Goal: Transaction & Acquisition: Purchase product/service

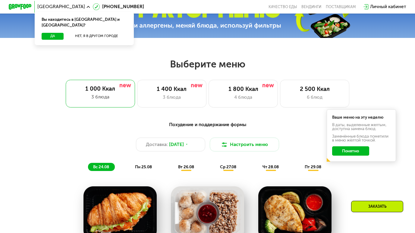
scroll to position [202, 0]
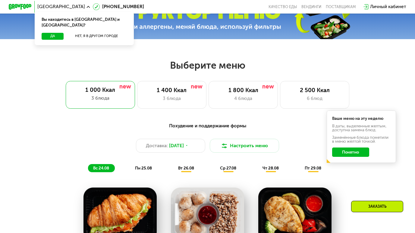
click at [279, 95] on div "1 000 Ккал 3 блюда 1 400 Ккал 3 блюда 1 800 Ккал 4 блюда 2 500 Ккал 6 блюд" at bounding box center [207, 95] width 378 height 28
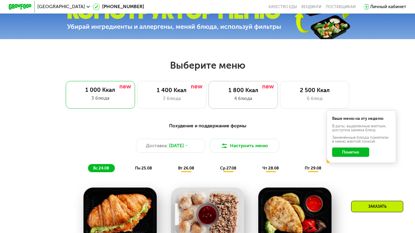
click at [262, 98] on div "4 блюда" at bounding box center [242, 98] width 57 height 7
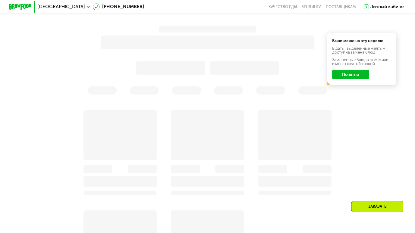
scroll to position [299, 0]
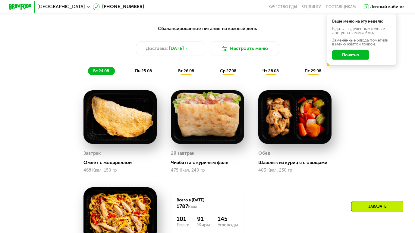
click at [357, 55] on button "Понятно" at bounding box center [350, 54] width 37 height 9
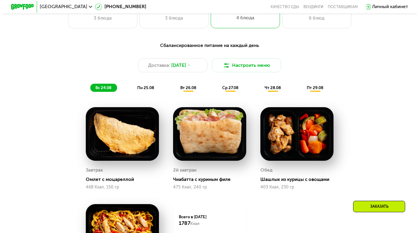
scroll to position [282, 0]
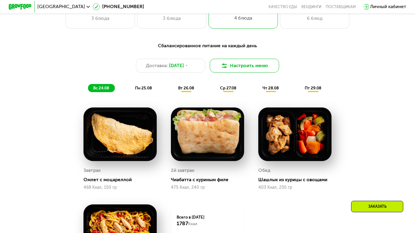
click at [227, 64] on button "Настроить меню" at bounding box center [244, 66] width 69 height 14
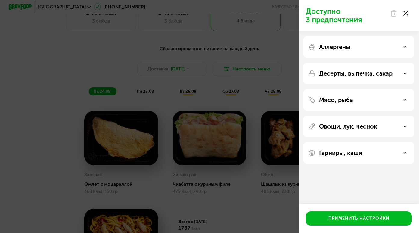
click at [377, 63] on div "Аллергены" at bounding box center [359, 74] width 111 height 22
click at [398, 45] on div "Аллергены" at bounding box center [358, 46] width 101 height 7
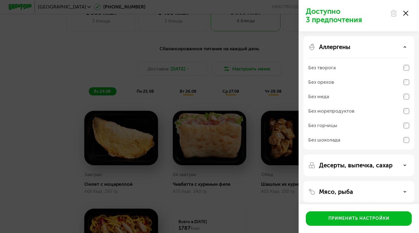
click at [411, 155] on div "Аллергены Без творога Без орехов Без меда Без морепродуктов Без горчицы Без шок…" at bounding box center [359, 166] width 111 height 22
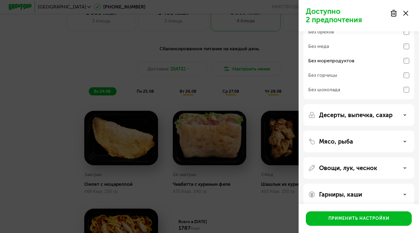
scroll to position [51, 0]
click at [376, 130] on div "Десерты, выпечка, сахар" at bounding box center [359, 141] width 111 height 22
click at [405, 113] on icon at bounding box center [405, 114] width 3 height 3
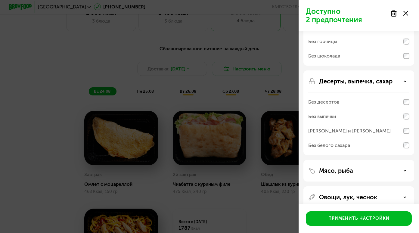
scroll to position [84, 0]
click at [406, 81] on icon at bounding box center [405, 81] width 3 height 3
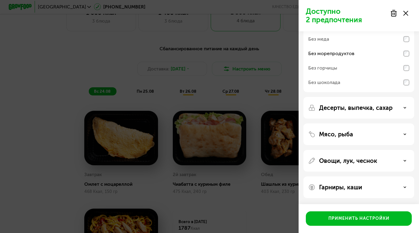
scroll to position [58, 0]
click at [405, 133] on icon at bounding box center [405, 134] width 3 height 3
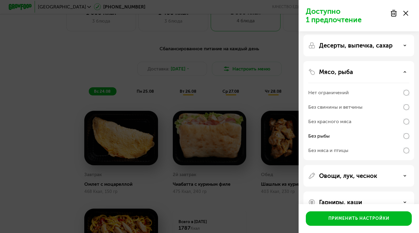
scroll to position [135, 0]
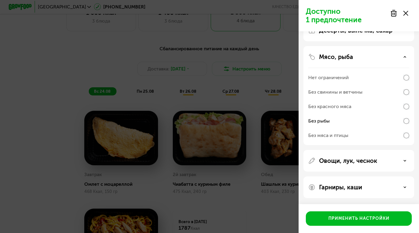
click at [398, 162] on div "Овощи, лук, чеснок" at bounding box center [358, 160] width 101 height 7
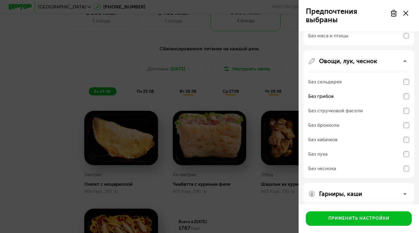
scroll to position [239, 0]
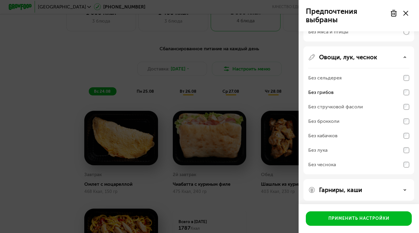
click at [399, 190] on div "Гарниры, каши" at bounding box center [358, 189] width 101 height 7
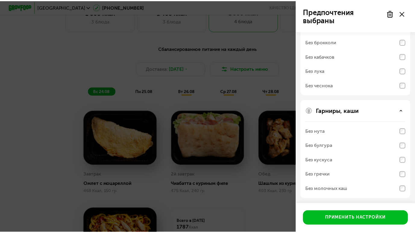
scroll to position [319, 0]
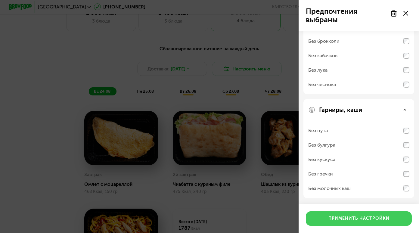
click at [365, 220] on div "Применить настройки" at bounding box center [359, 219] width 61 height 6
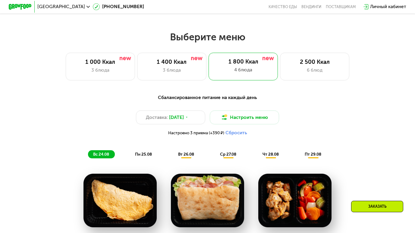
scroll to position [229, 0]
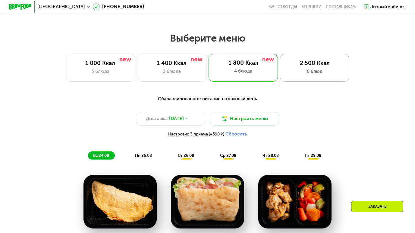
click at [304, 70] on div "6 блюд" at bounding box center [314, 71] width 57 height 7
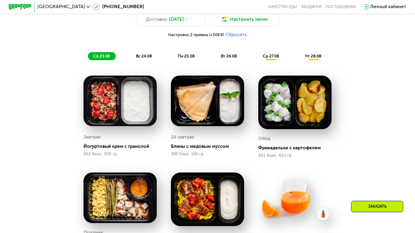
click at [106, 101] on img at bounding box center [119, 101] width 73 height 51
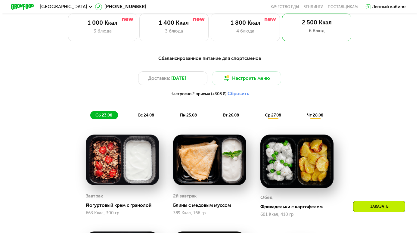
scroll to position [270, 0]
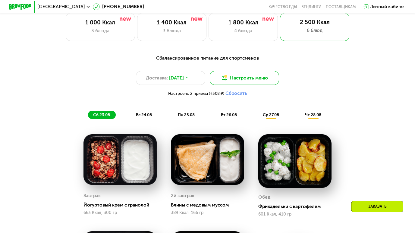
click at [259, 84] on button "Настроить меню" at bounding box center [244, 78] width 69 height 14
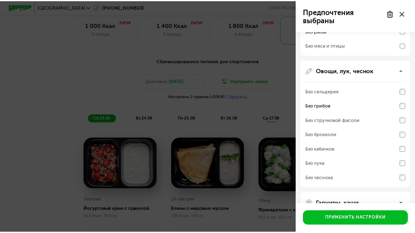
scroll to position [241, 0]
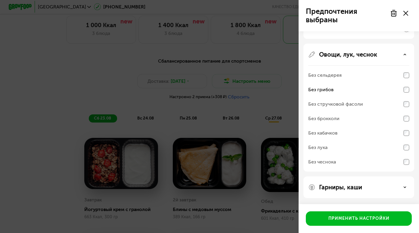
click at [241, 144] on div "Предпочтения выбраны Аллергены Без творога Без орехов Без меда Без морепродукто…" at bounding box center [209, 116] width 419 height 233
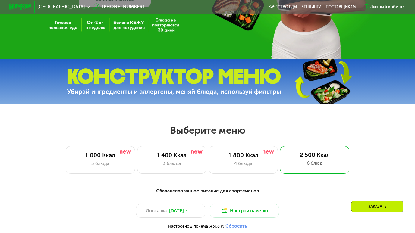
scroll to position [127, 0]
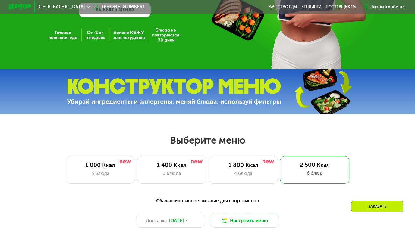
click at [215, 93] on img at bounding box center [174, 91] width 214 height 27
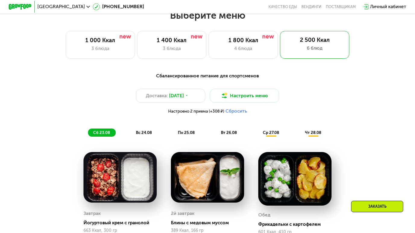
scroll to position [252, 0]
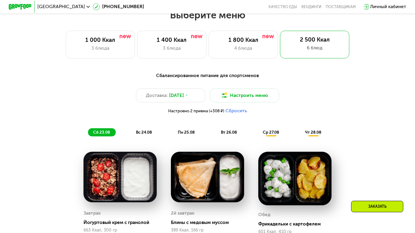
click at [143, 135] on span "вс 24.08" at bounding box center [144, 132] width 16 height 5
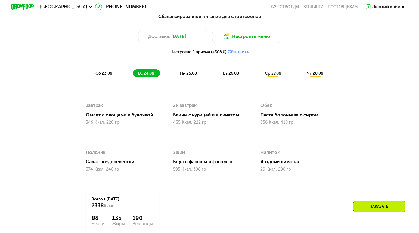
scroll to position [311, 0]
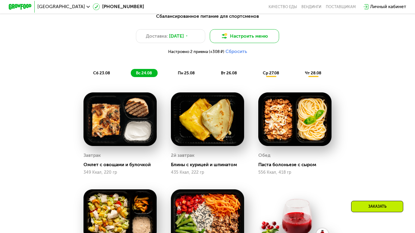
click at [242, 36] on button "Настроить меню" at bounding box center [244, 36] width 69 height 14
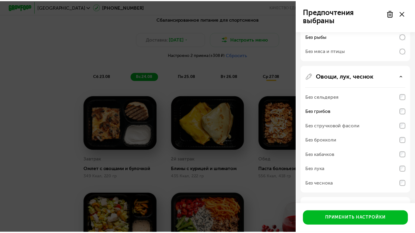
scroll to position [220, 0]
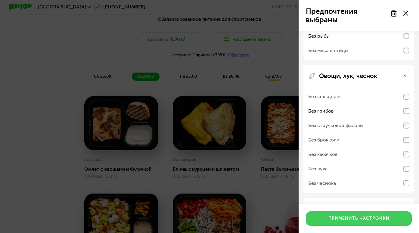
click at [373, 222] on div "Применить настройки" at bounding box center [359, 219] width 61 height 6
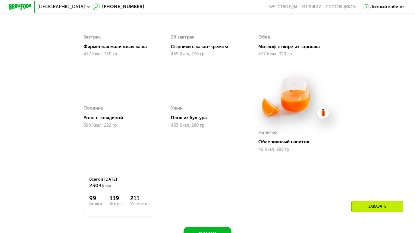
scroll to position [365, 0]
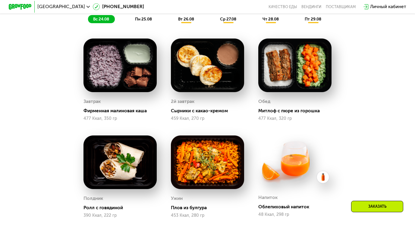
click at [173, 20] on div "пн 25.08" at bounding box center [186, 19] width 27 height 8
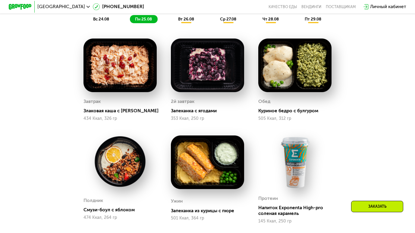
click at [188, 21] on span "вт 26.08" at bounding box center [186, 19] width 16 height 5
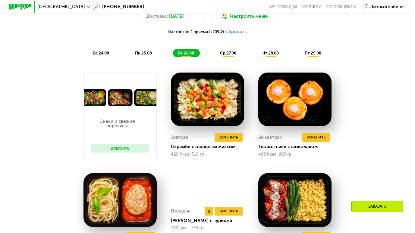
scroll to position [331, 0]
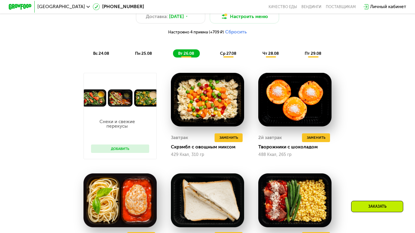
click at [226, 56] on span "ср 27.08" at bounding box center [228, 53] width 16 height 5
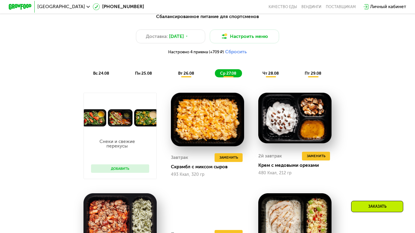
scroll to position [332, 0]
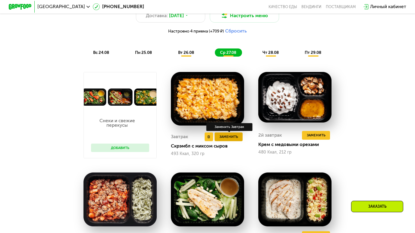
click at [229, 140] on span "Заменить" at bounding box center [228, 137] width 19 height 6
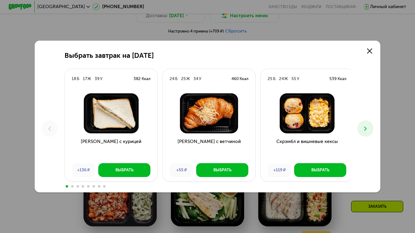
click at [367, 131] on icon at bounding box center [365, 128] width 7 height 7
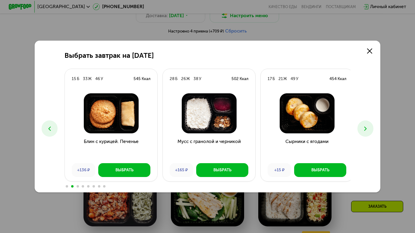
click at [367, 133] on button at bounding box center [365, 128] width 16 height 16
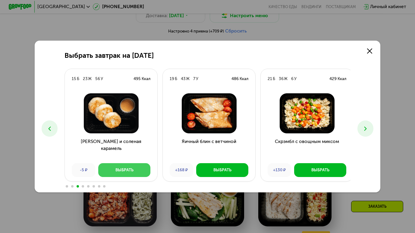
click at [135, 166] on button "Выбрать" at bounding box center [124, 170] width 52 height 14
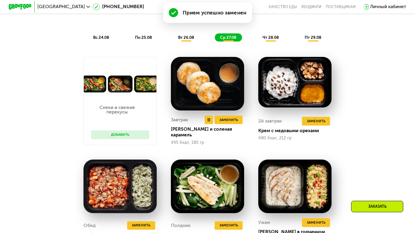
scroll to position [347, 0]
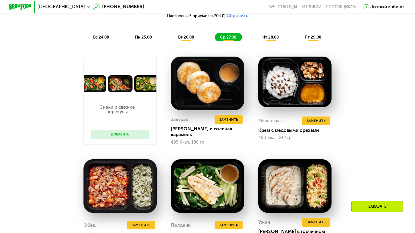
click at [180, 39] on span "вт 26.08" at bounding box center [186, 37] width 16 height 5
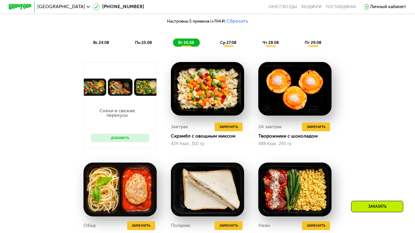
scroll to position [344, 0]
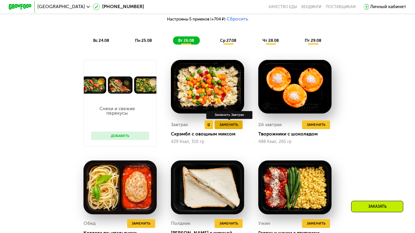
click at [231, 128] on span "Заменить" at bounding box center [228, 125] width 19 height 6
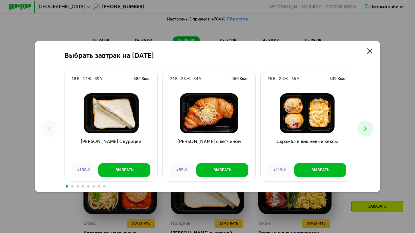
click at [366, 129] on icon at bounding box center [365, 128] width 7 height 7
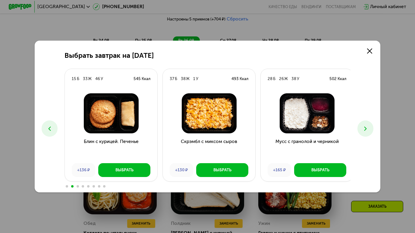
click at [369, 133] on button at bounding box center [365, 128] width 16 height 16
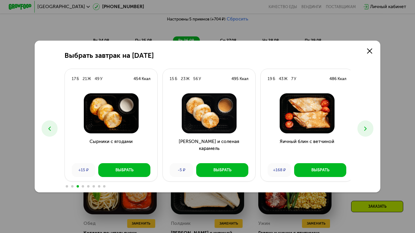
click at [363, 132] on button at bounding box center [365, 128] width 16 height 16
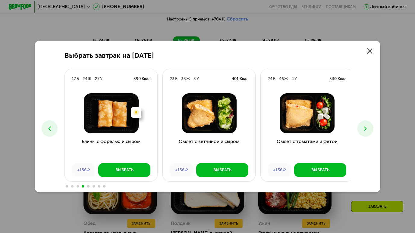
click at [368, 130] on icon at bounding box center [365, 128] width 7 height 7
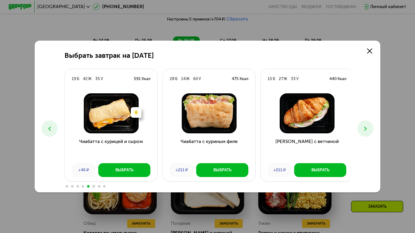
click at [365, 130] on icon at bounding box center [365, 128] width 7 height 7
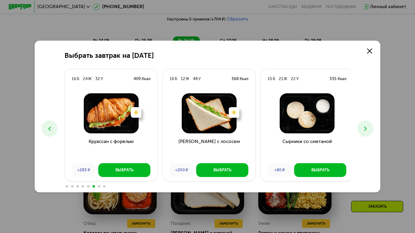
click at [365, 130] on icon at bounding box center [365, 128] width 7 height 7
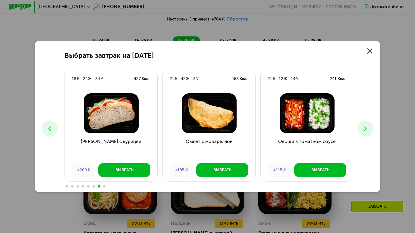
click at [365, 130] on icon at bounding box center [365, 128] width 7 height 7
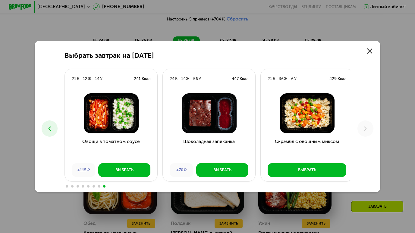
click at [49, 126] on icon at bounding box center [49, 128] width 7 height 7
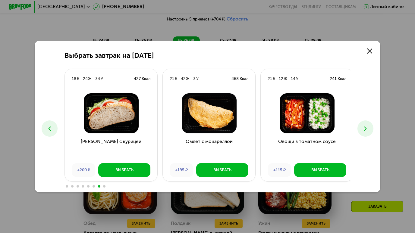
click at [49, 126] on icon at bounding box center [49, 128] width 7 height 7
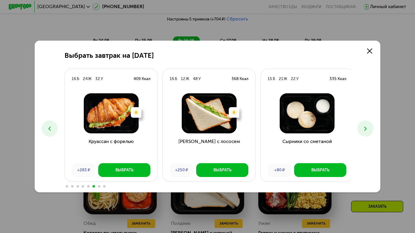
click at [49, 126] on icon at bounding box center [49, 128] width 7 height 7
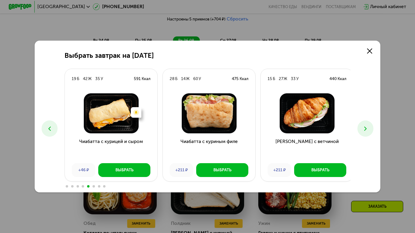
click at [49, 126] on icon at bounding box center [49, 128] width 7 height 7
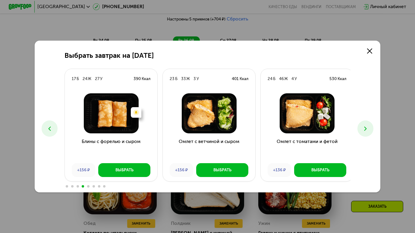
click at [49, 126] on icon at bounding box center [49, 128] width 7 height 7
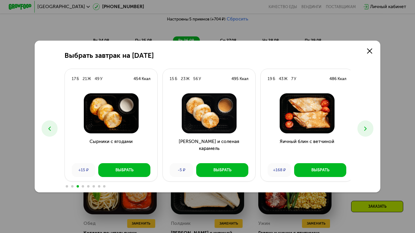
click at [49, 126] on icon at bounding box center [49, 128] width 7 height 7
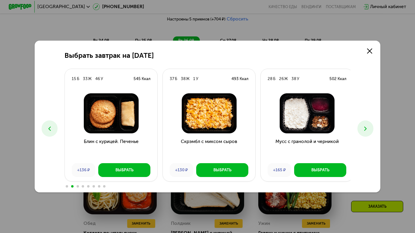
click at [49, 126] on icon at bounding box center [49, 128] width 7 height 7
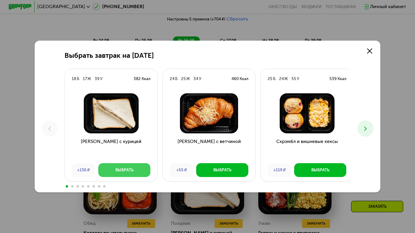
click at [113, 169] on button "Выбрать" at bounding box center [124, 170] width 52 height 14
